Goal: Task Accomplishment & Management: Use online tool/utility

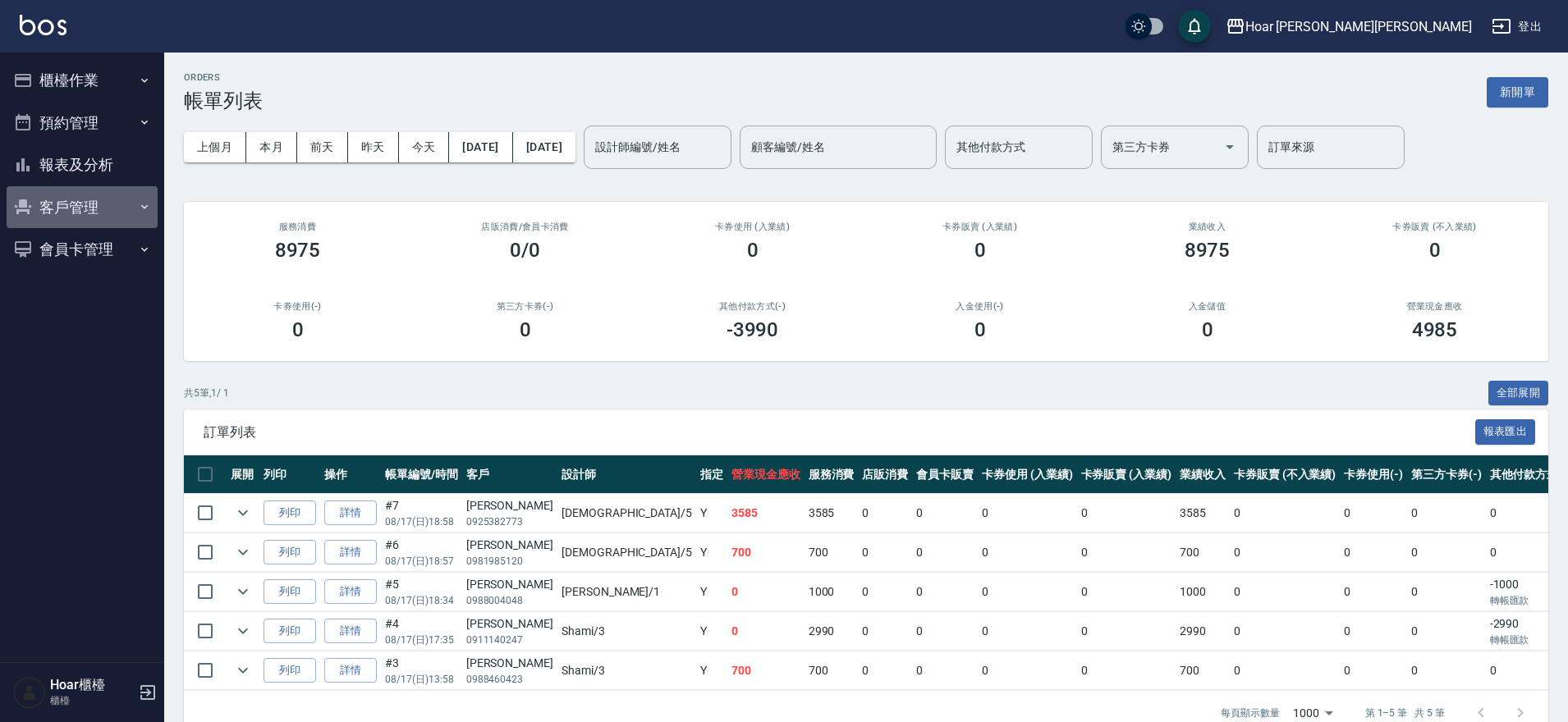
click at [52, 214] on button "客戶管理" at bounding box center [81, 207] width 151 height 43
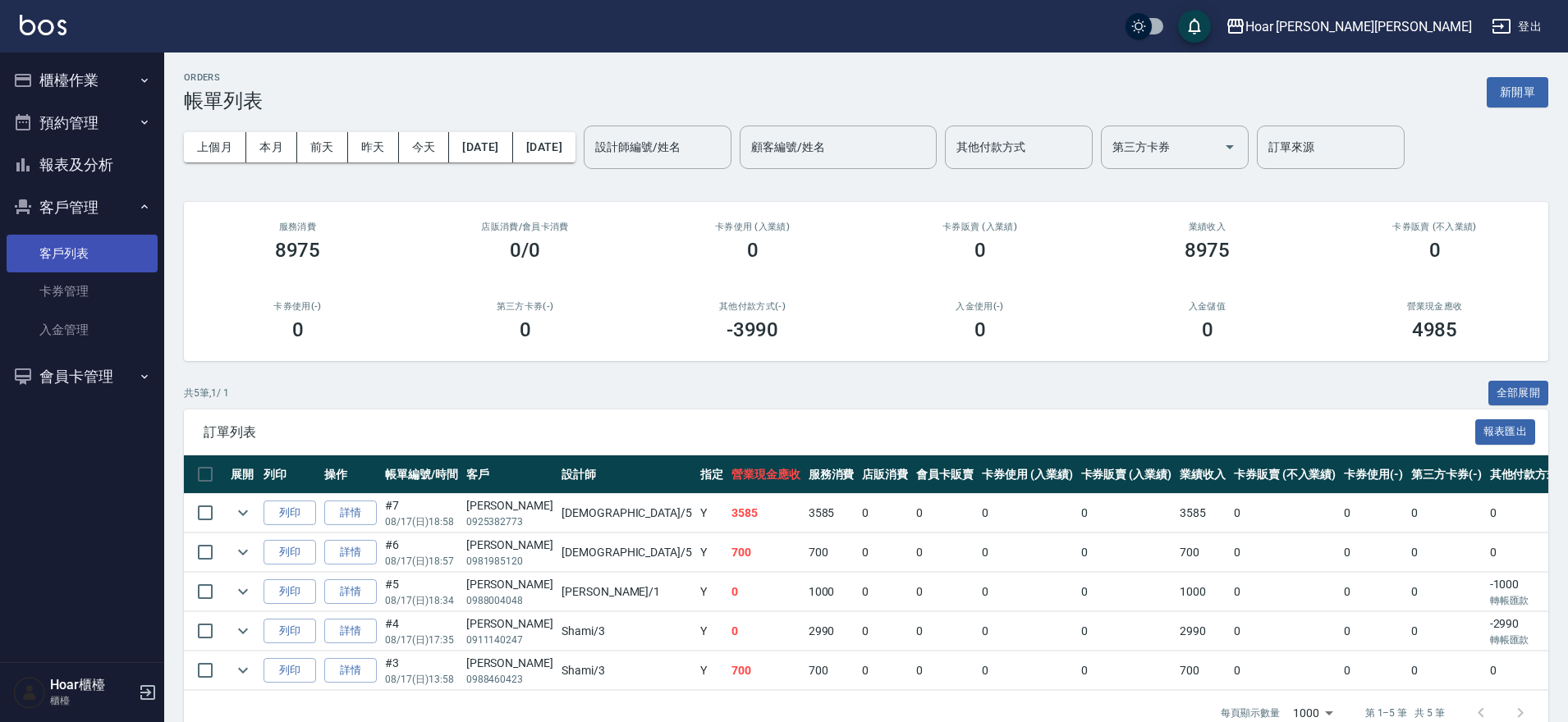
click at [68, 259] on link "客戶列表" at bounding box center [81, 253] width 151 height 37
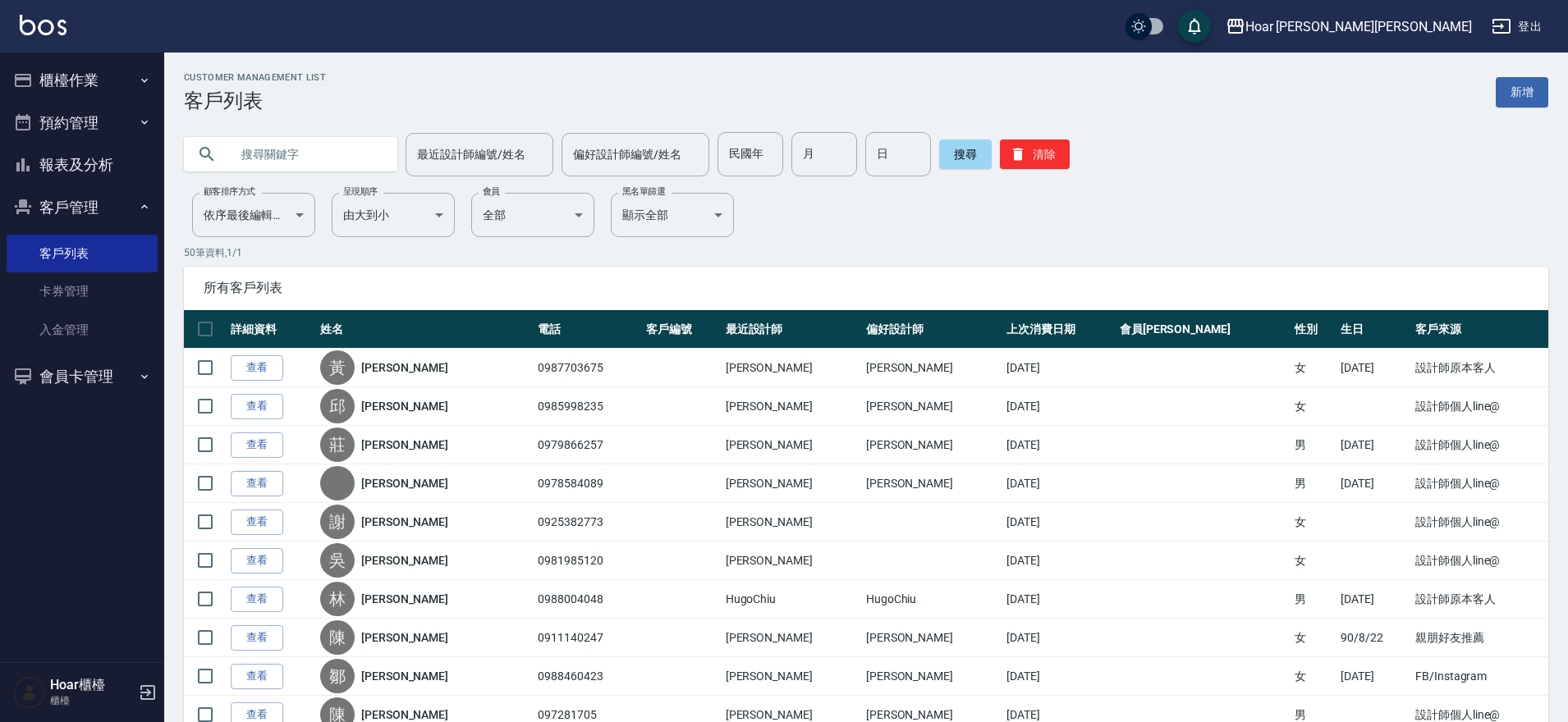
click at [324, 159] on input "text" at bounding box center [306, 154] width 154 height 45
type input "j"
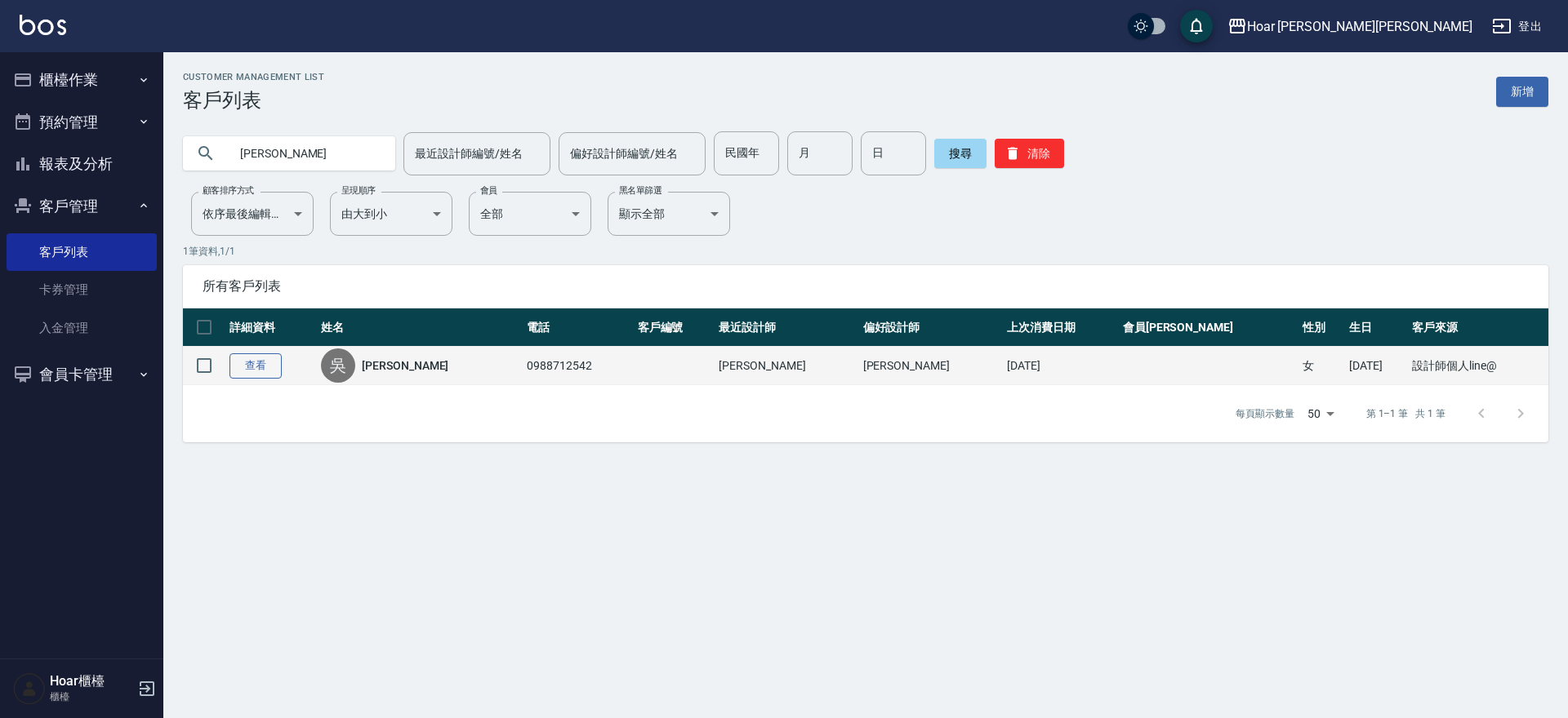
type input "[PERSON_NAME]"
click at [261, 361] on link "查看" at bounding box center [255, 366] width 52 height 25
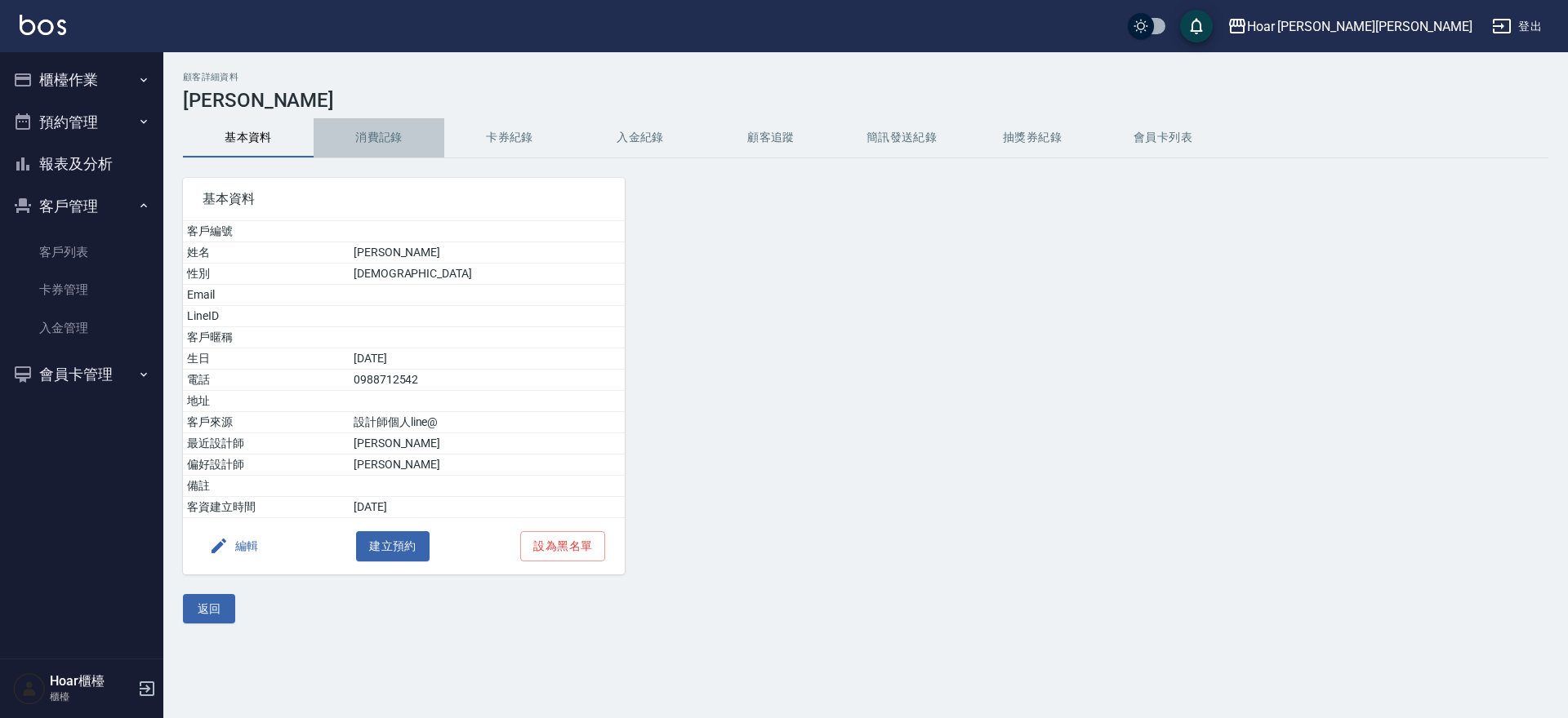
click at [383, 133] on button "消費記錄" at bounding box center [379, 137] width 131 height 39
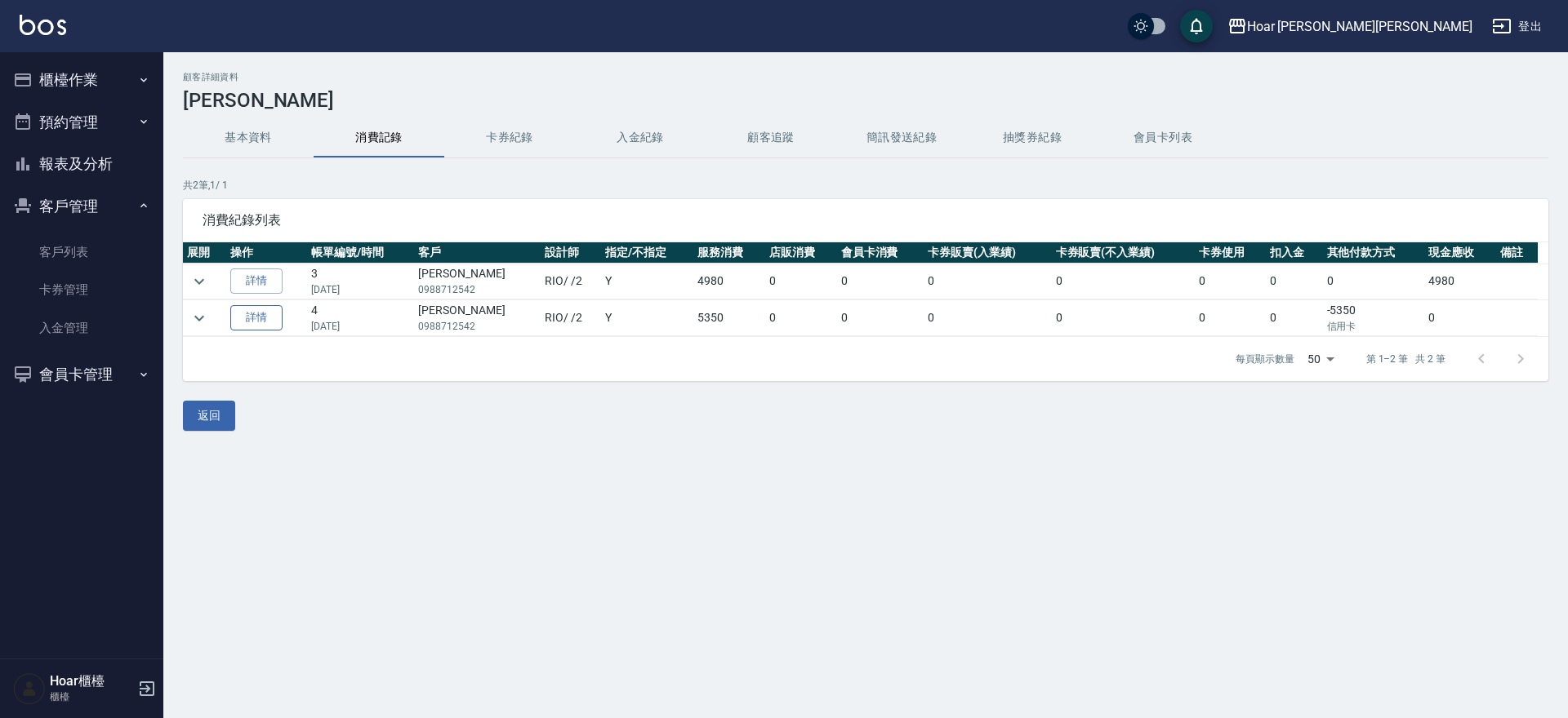
click at [269, 314] on link "詳情" at bounding box center [255, 318] width 52 height 25
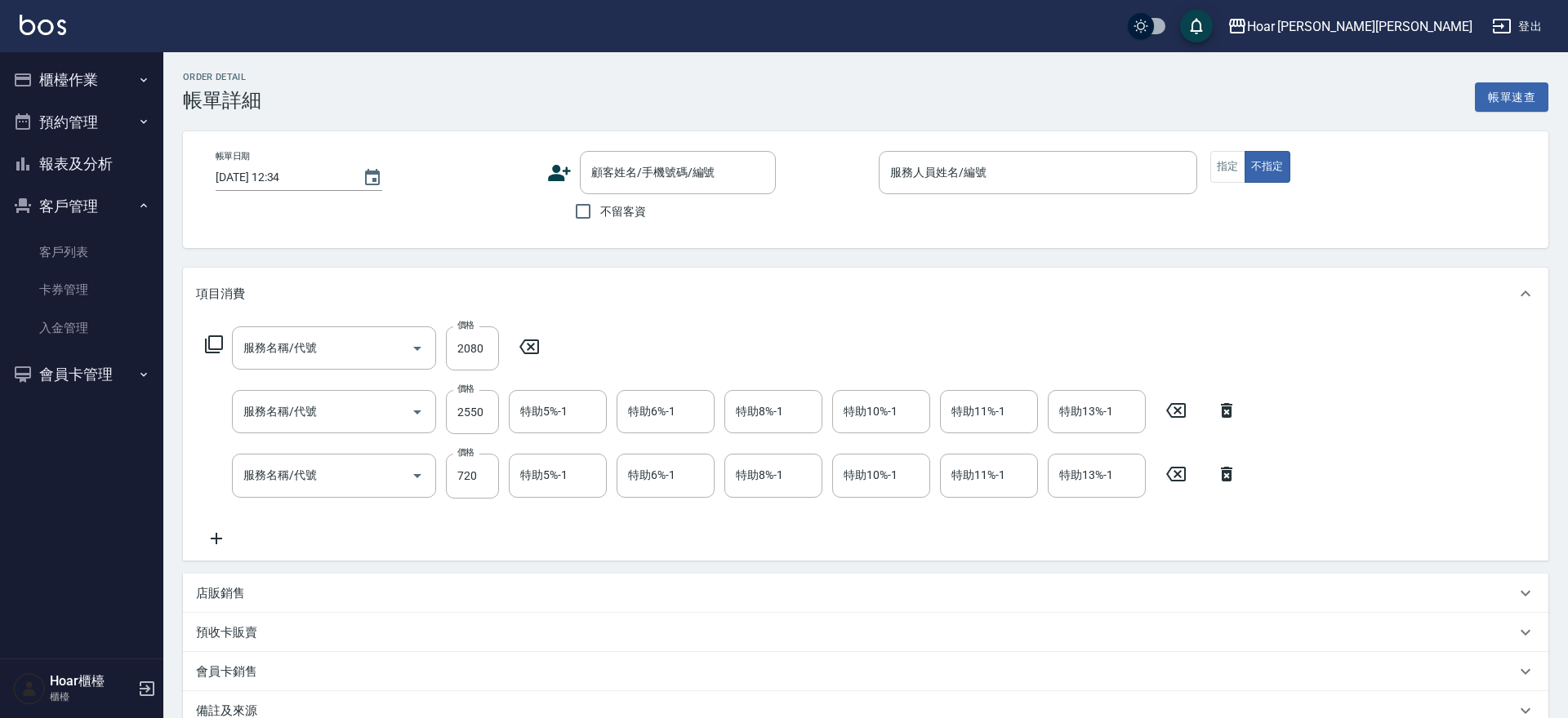
type input "[DATE] 17:28"
type input "RIO-2"
type input "京喚羽M(602)"
type input "燙髮（局）(303)"
type input "剪髮(201)"
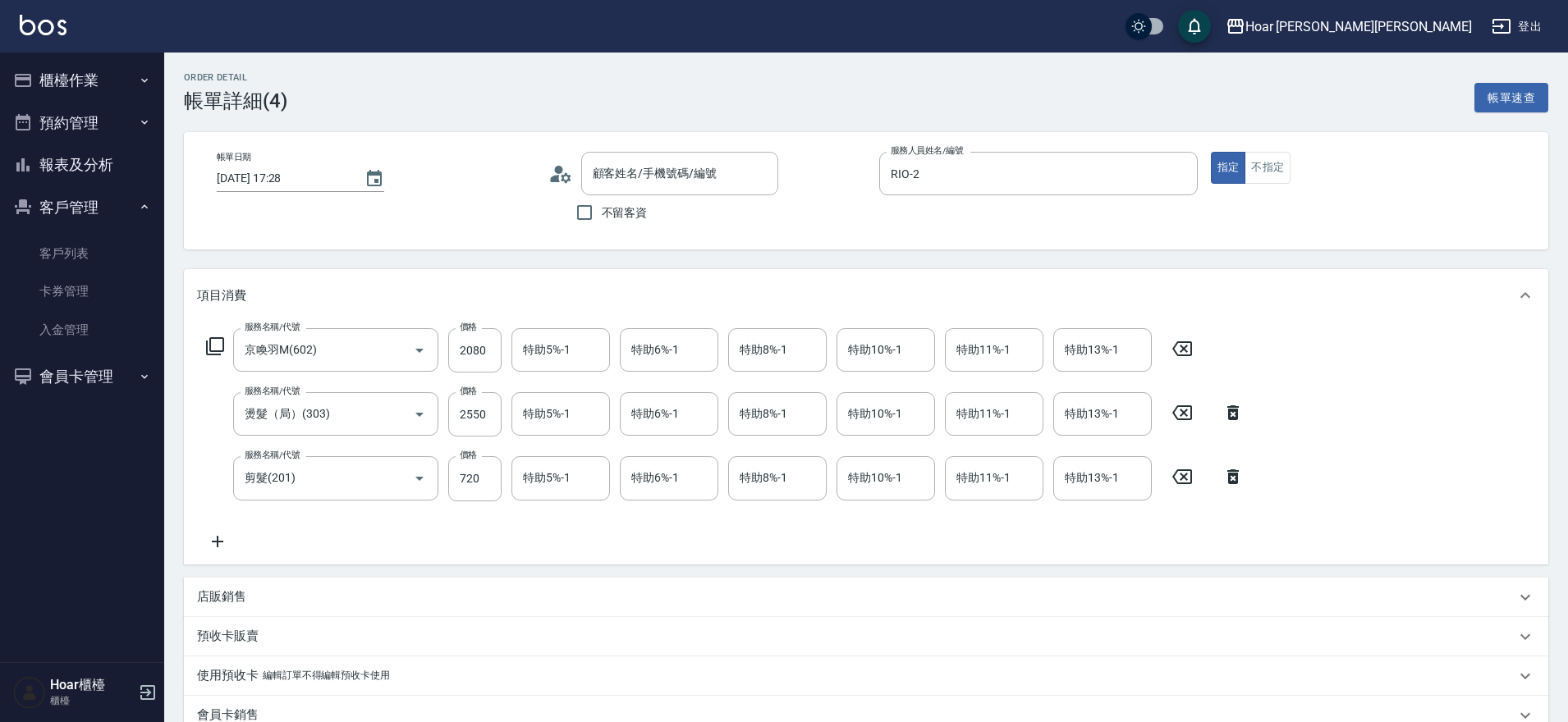
type input "[PERSON_NAME]/0988712542/"
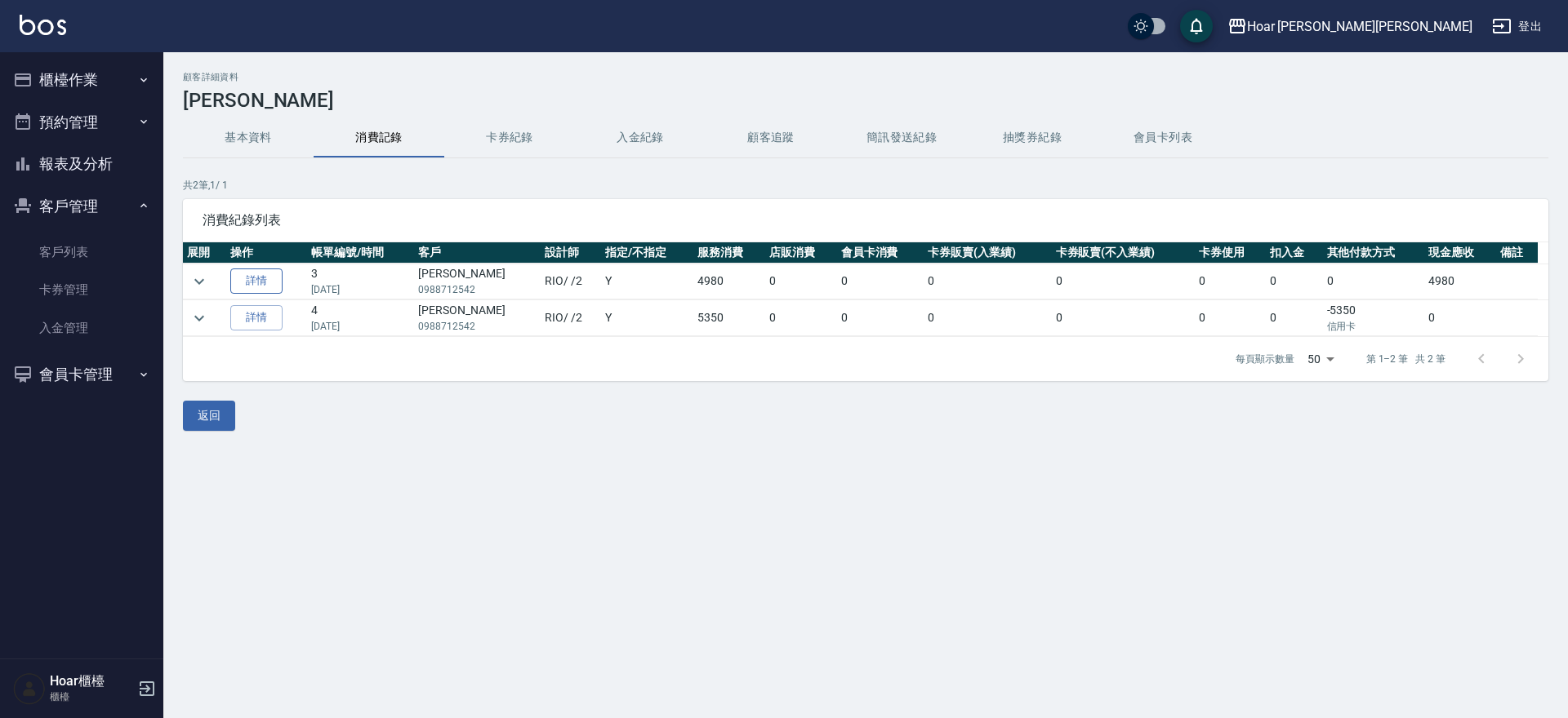
click at [245, 274] on link "詳情" at bounding box center [255, 282] width 52 height 25
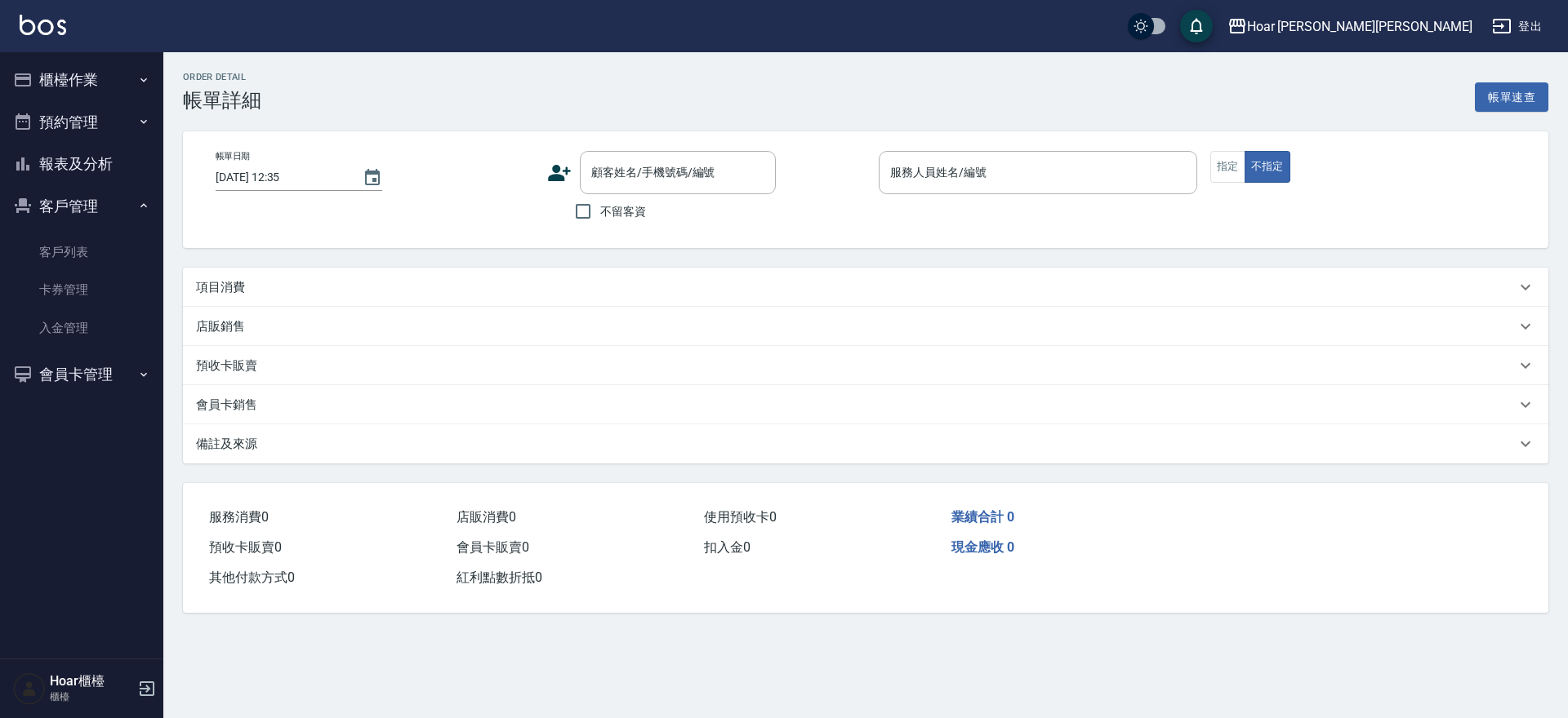
type input "[DATE] 16:42"
type input "RIO-2"
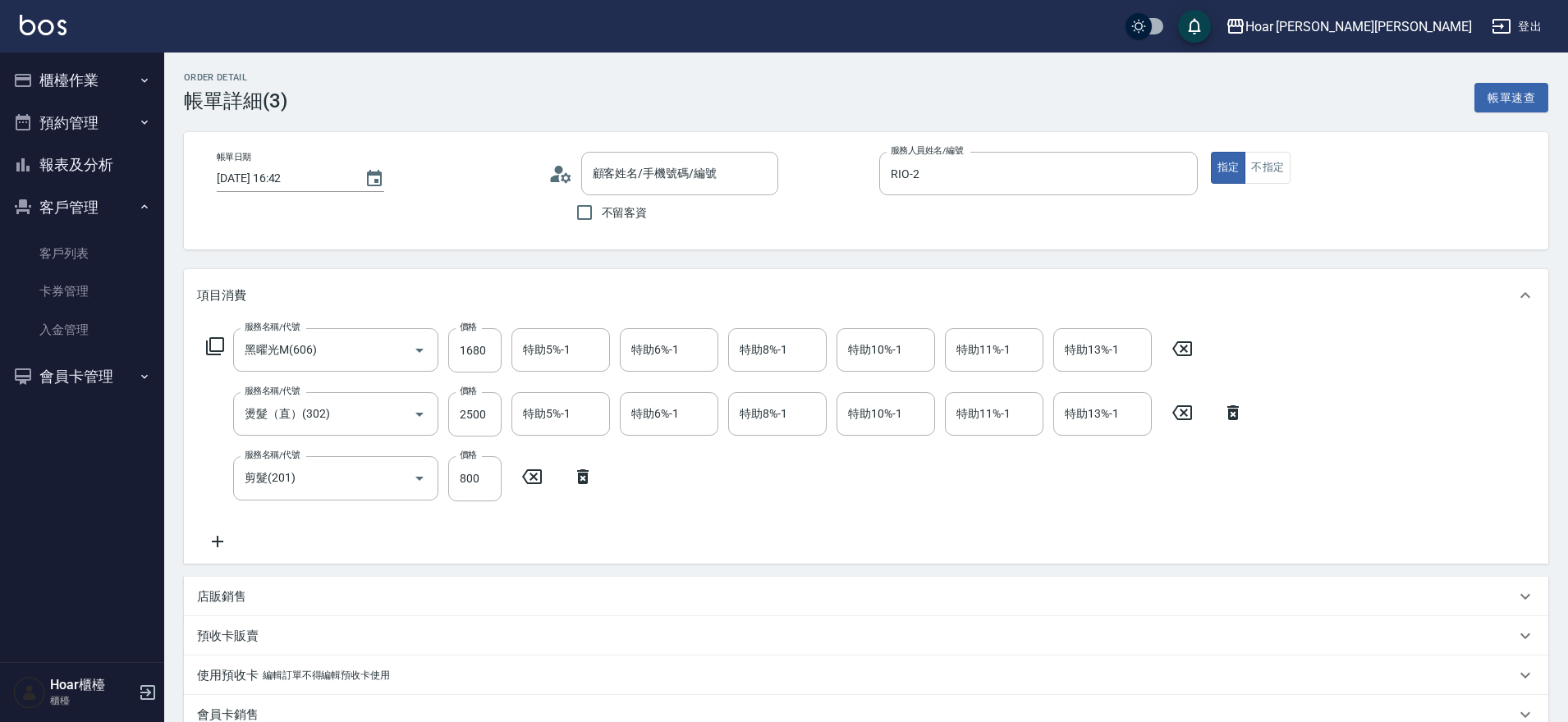
type input "[PERSON_NAME]/0988712542/"
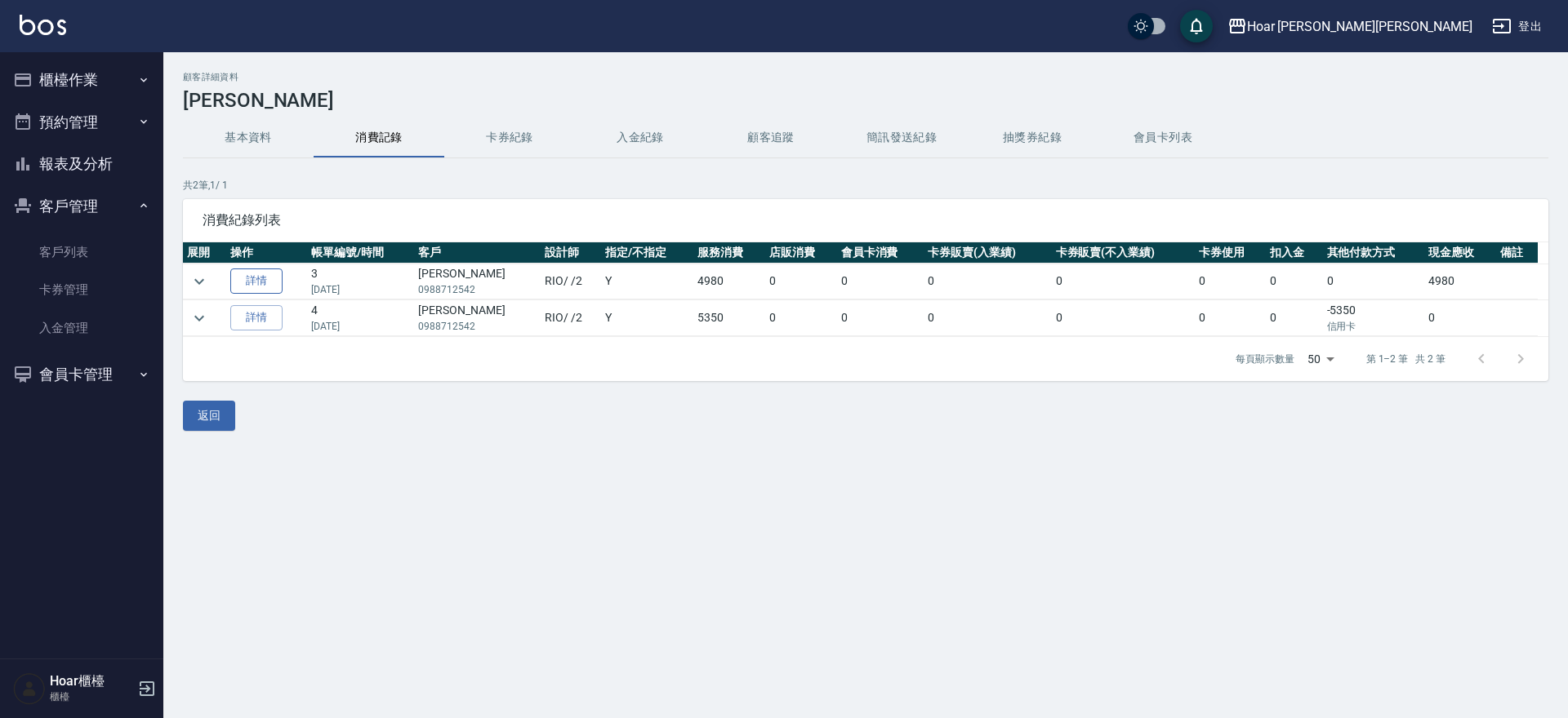
click at [267, 285] on link "詳情" at bounding box center [255, 282] width 52 height 25
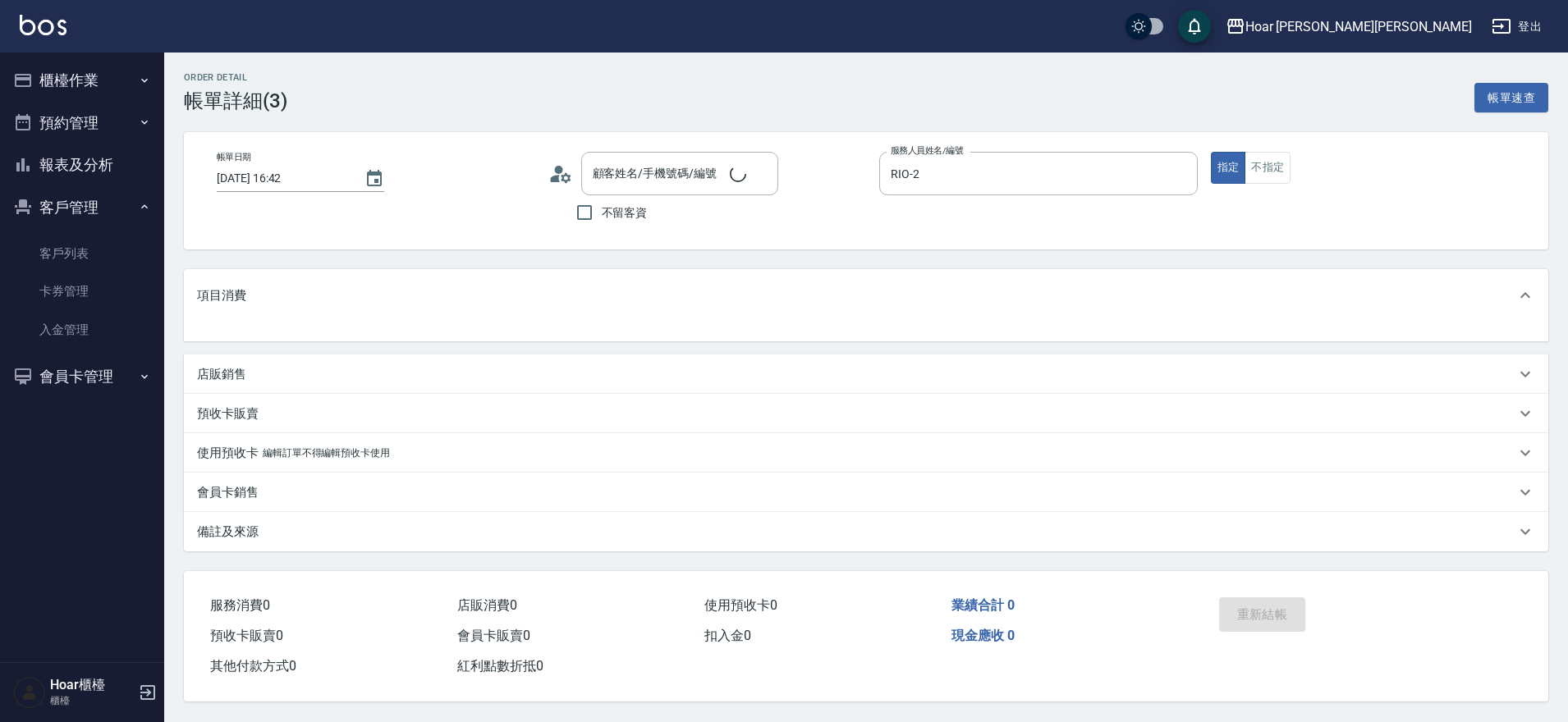
type input "[PERSON_NAME]/0988712542/"
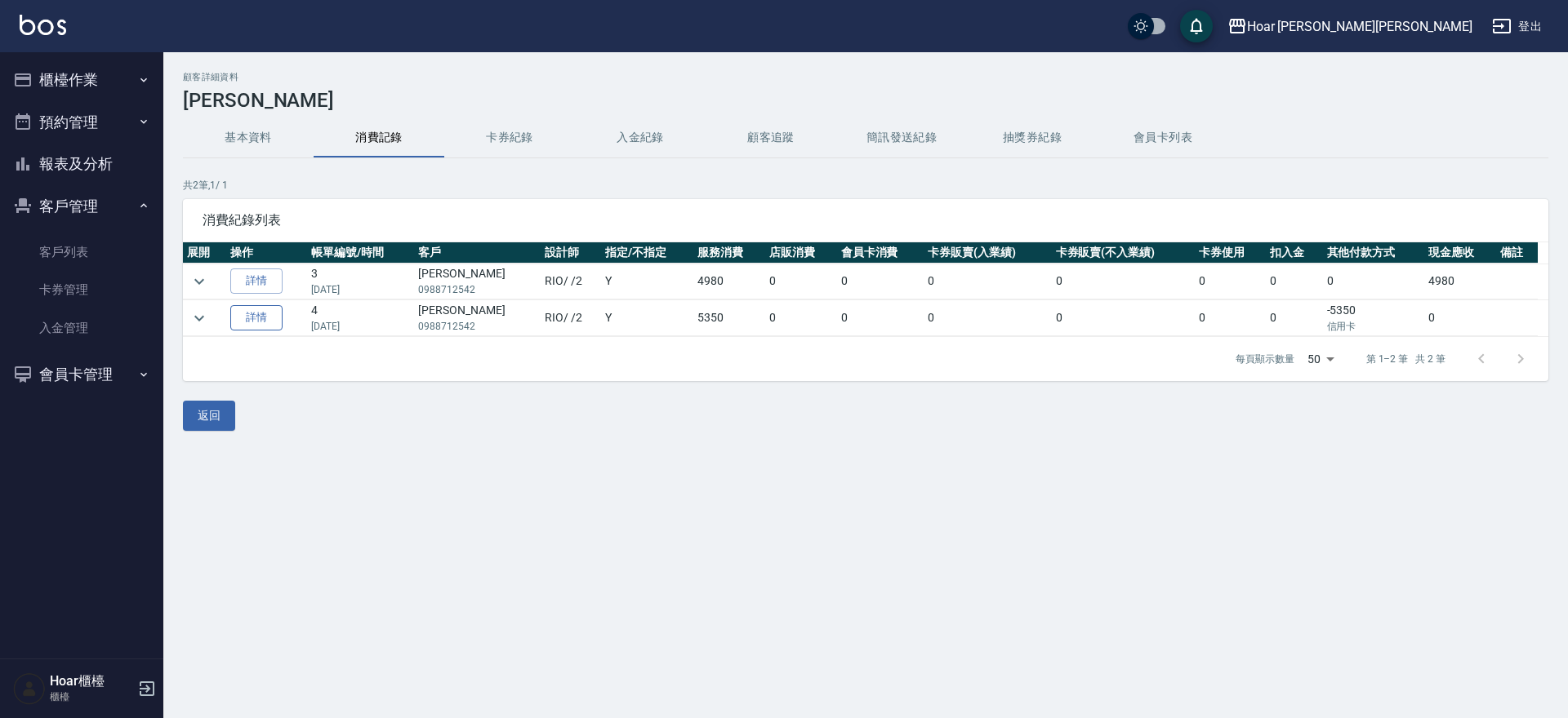
click at [252, 317] on link "詳情" at bounding box center [255, 318] width 52 height 25
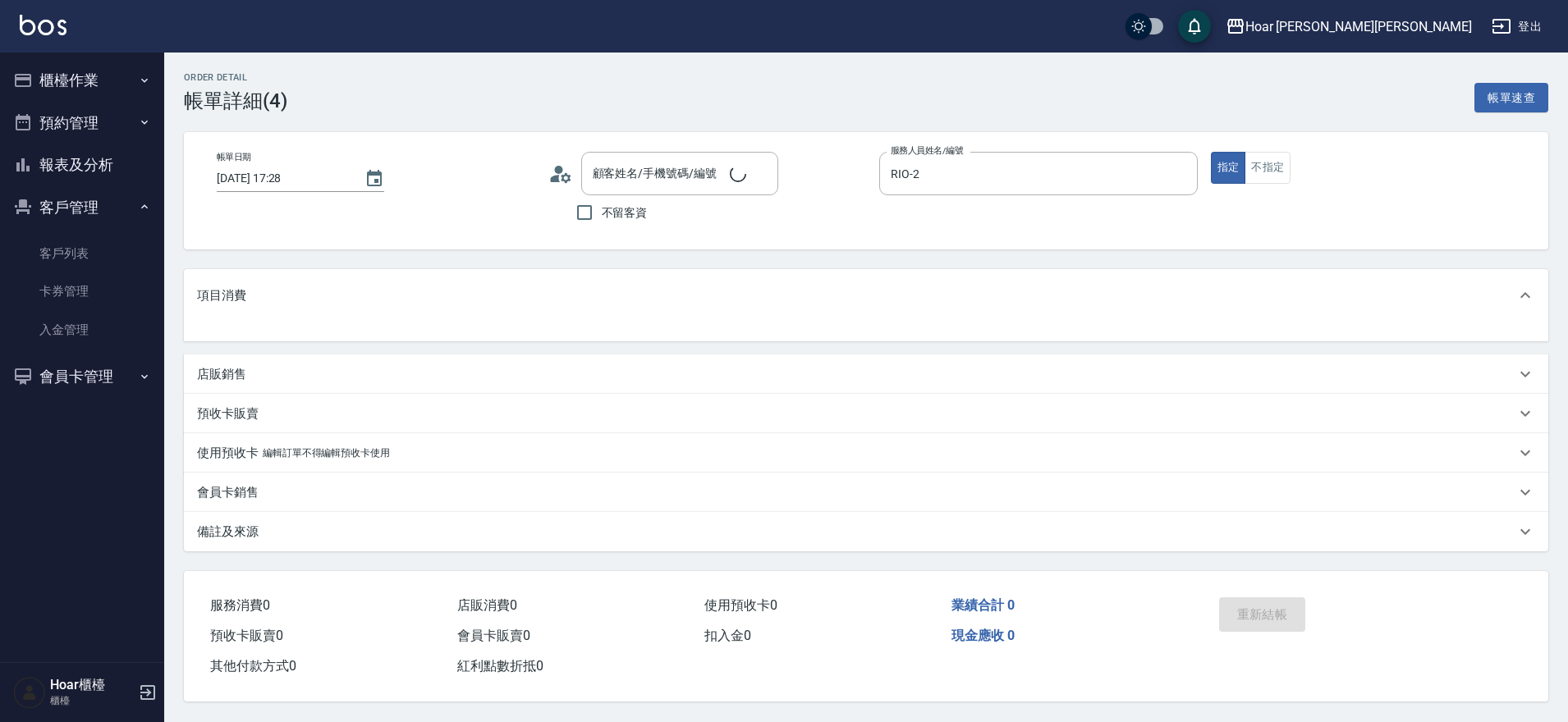
type input "[PERSON_NAME]/0988712542/"
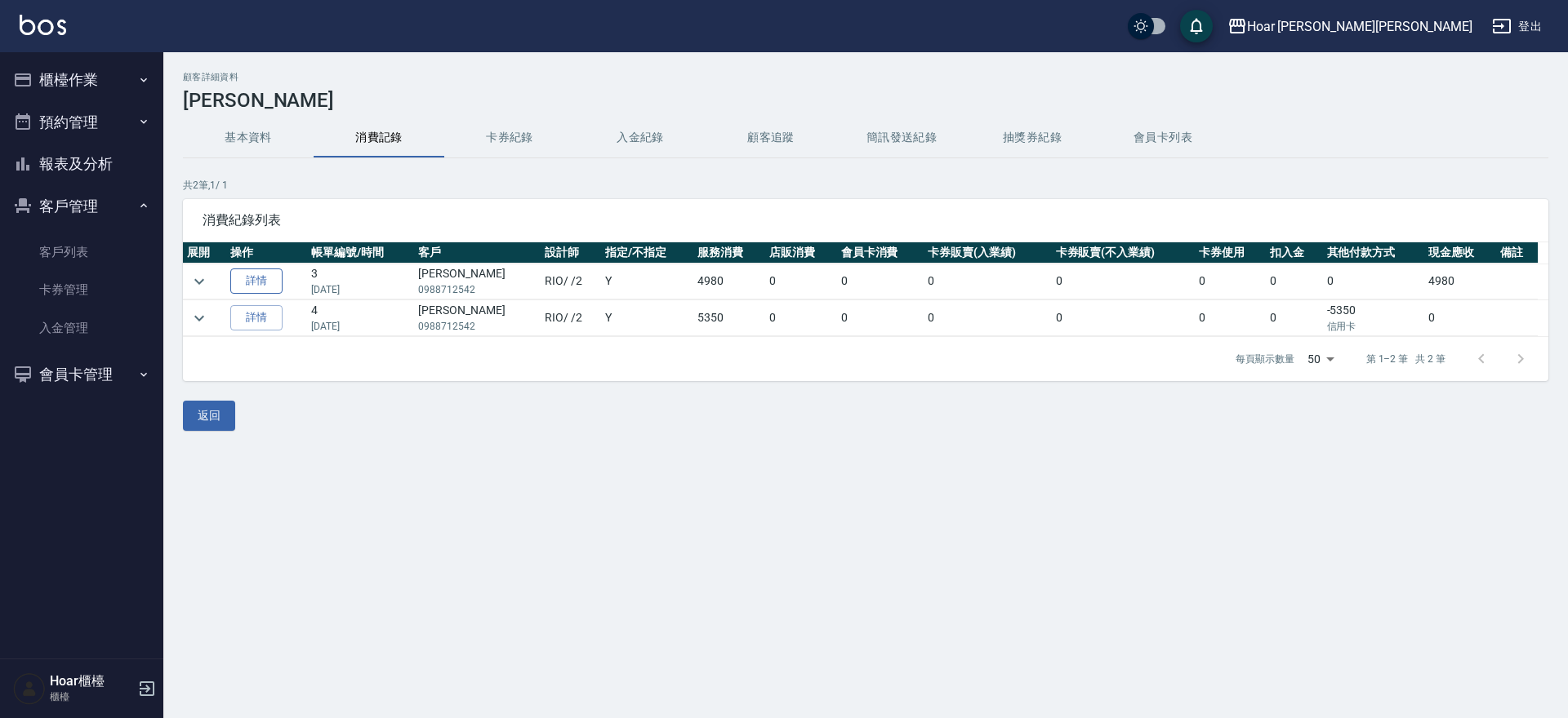
click at [276, 277] on link "詳情" at bounding box center [255, 282] width 52 height 25
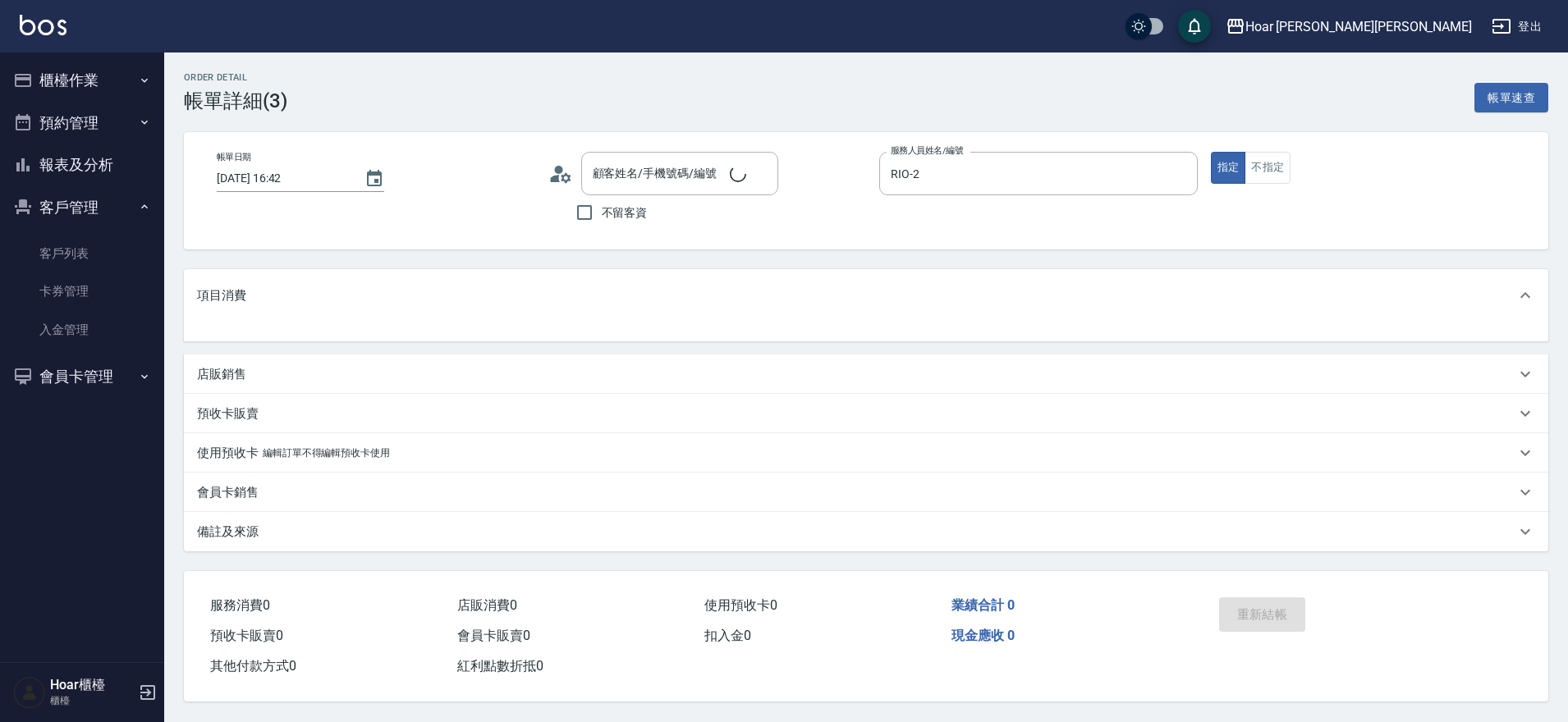
type input "[PERSON_NAME]/0988712542/"
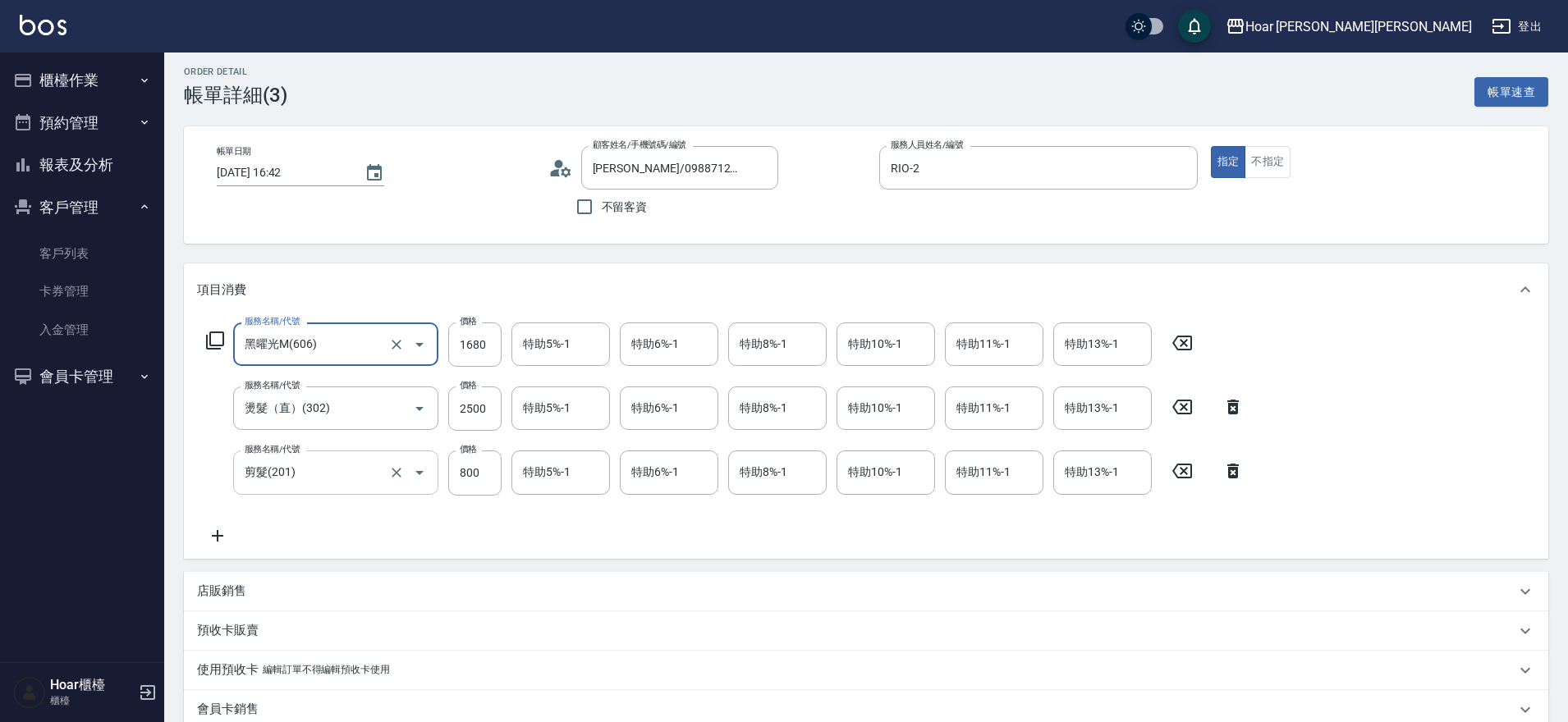
scroll to position [5, 0]
